Goal: Information Seeking & Learning: Check status

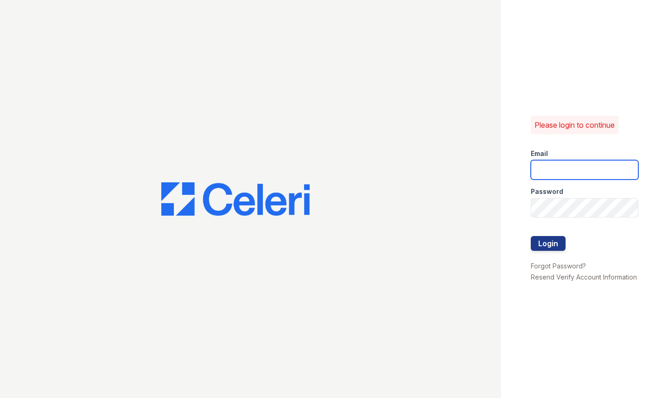
click at [570, 163] on input "email" at bounding box center [583, 169] width 107 height 19
type input "[EMAIL_ADDRESS][DOMAIN_NAME]"
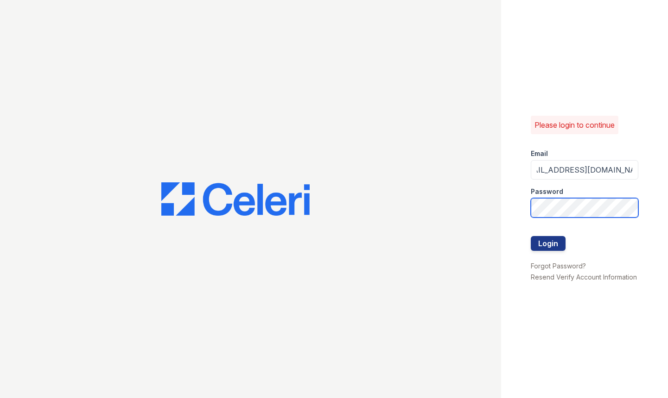
scroll to position [0, 0]
click at [530, 236] on button "Login" at bounding box center [547, 243] width 35 height 15
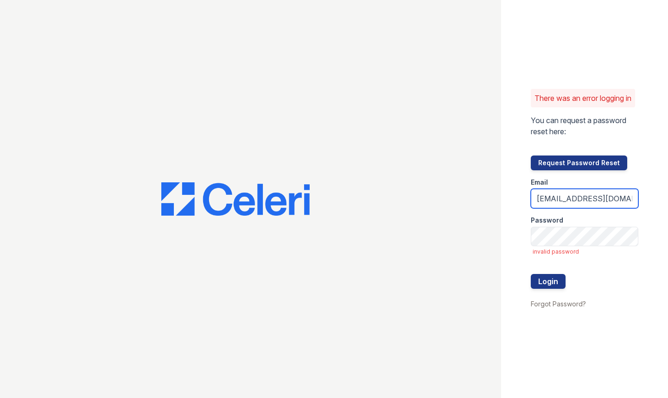
scroll to position [0, 18]
drag, startPoint x: 588, startPoint y: 205, endPoint x: 656, endPoint y: 199, distance: 68.4
click at [656, 199] on div "There was an error logging in You can request a password reset here: Request Pa…" at bounding box center [584, 199] width 167 height 398
click at [591, 208] on input "arrivehollywood@trinity-pm.com" at bounding box center [583, 198] width 107 height 19
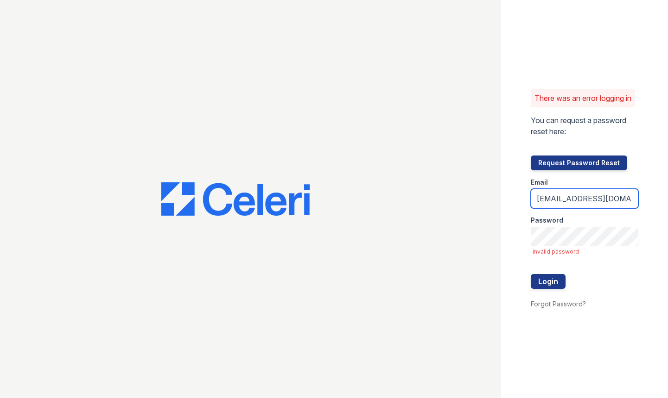
drag, startPoint x: 579, startPoint y: 208, endPoint x: 536, endPoint y: 221, distance: 45.6
click at [536, 221] on form "Email arrivehollywood@trinity-pm.com Password invalid password Login" at bounding box center [583, 234] width 107 height 128
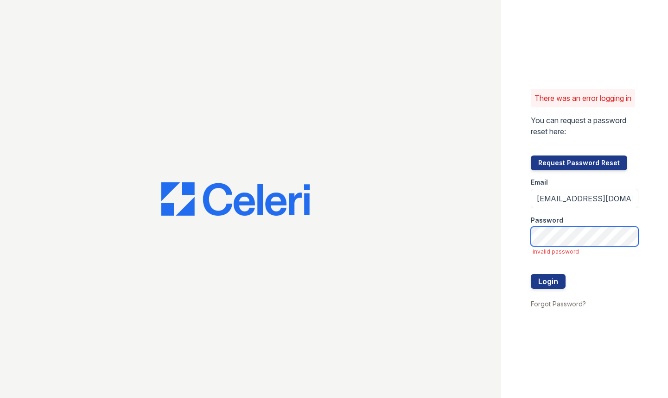
click at [530, 274] on button "Login" at bounding box center [547, 281] width 35 height 15
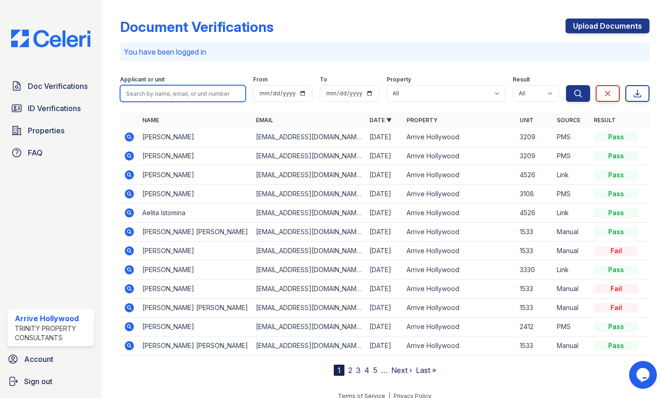
click at [168, 89] on input "search" at bounding box center [183, 93] width 126 height 17
type input "jayson"
click at [566, 85] on button "Search" at bounding box center [578, 93] width 24 height 17
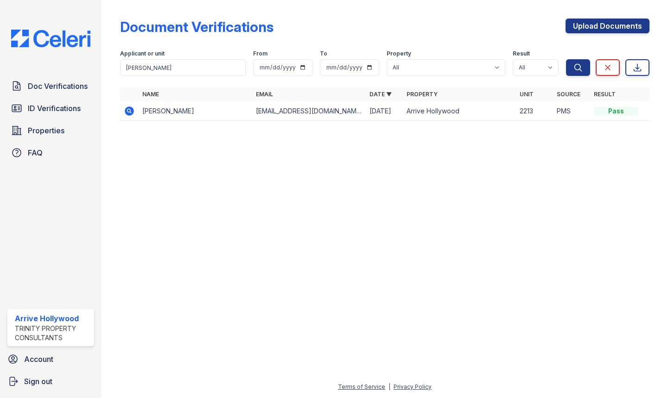
click at [175, 115] on td "Jayson Lansford" at bounding box center [195, 111] width 113 height 19
click at [134, 111] on icon at bounding box center [129, 111] width 9 height 9
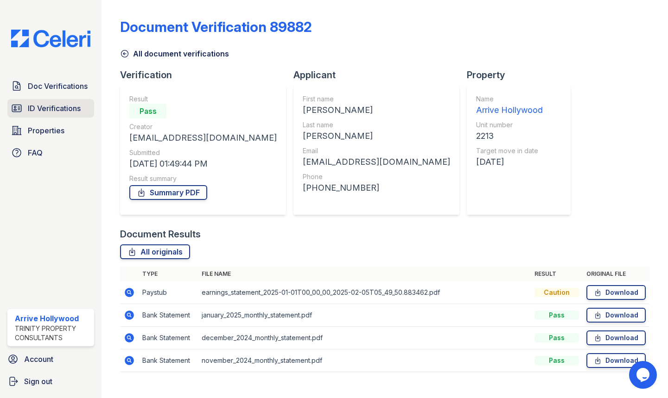
click at [53, 108] on span "ID Verifications" at bounding box center [54, 108] width 53 height 11
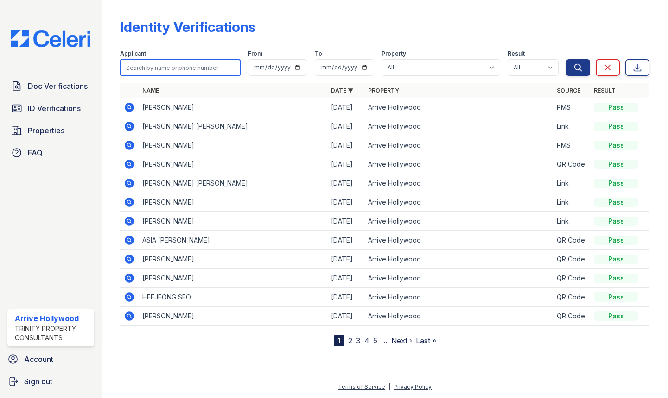
click at [198, 69] on input "search" at bounding box center [180, 67] width 120 height 17
type input "jayson"
click at [566, 59] on button "Search" at bounding box center [578, 67] width 24 height 17
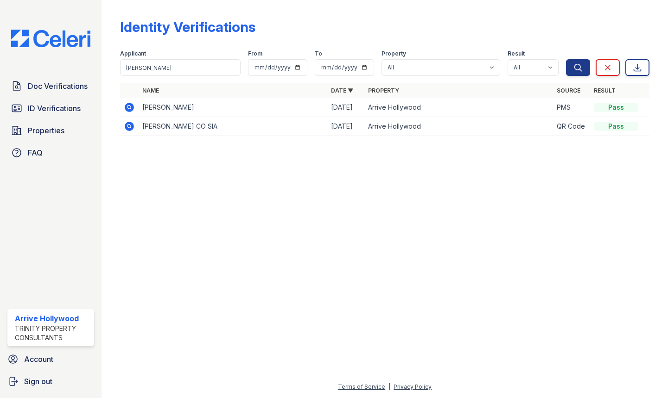
click at [133, 107] on icon at bounding box center [129, 107] width 9 height 9
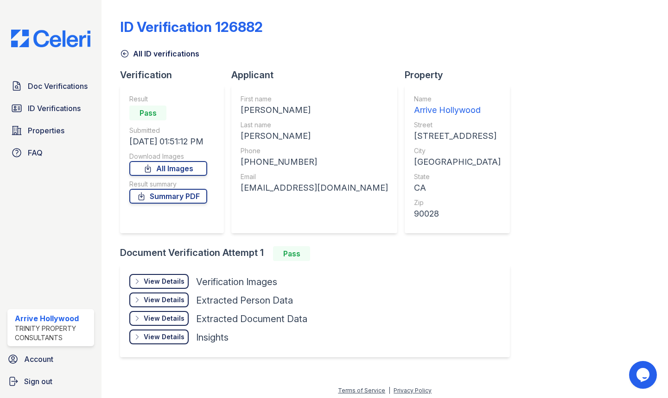
click at [162, 282] on div "View Details" at bounding box center [164, 281] width 41 height 9
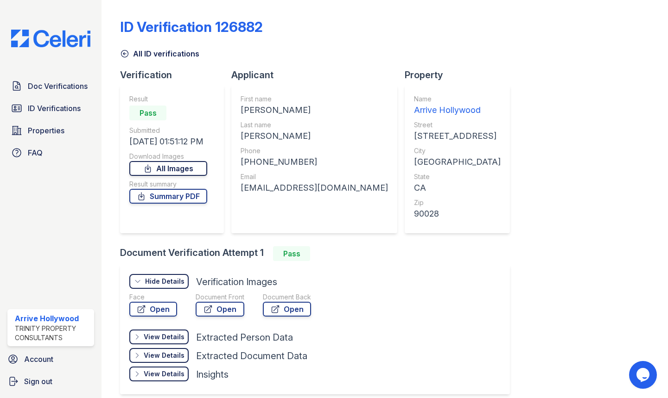
click at [167, 168] on link "All Images" at bounding box center [168, 168] width 78 height 15
